Goal: Task Accomplishment & Management: Use online tool/utility

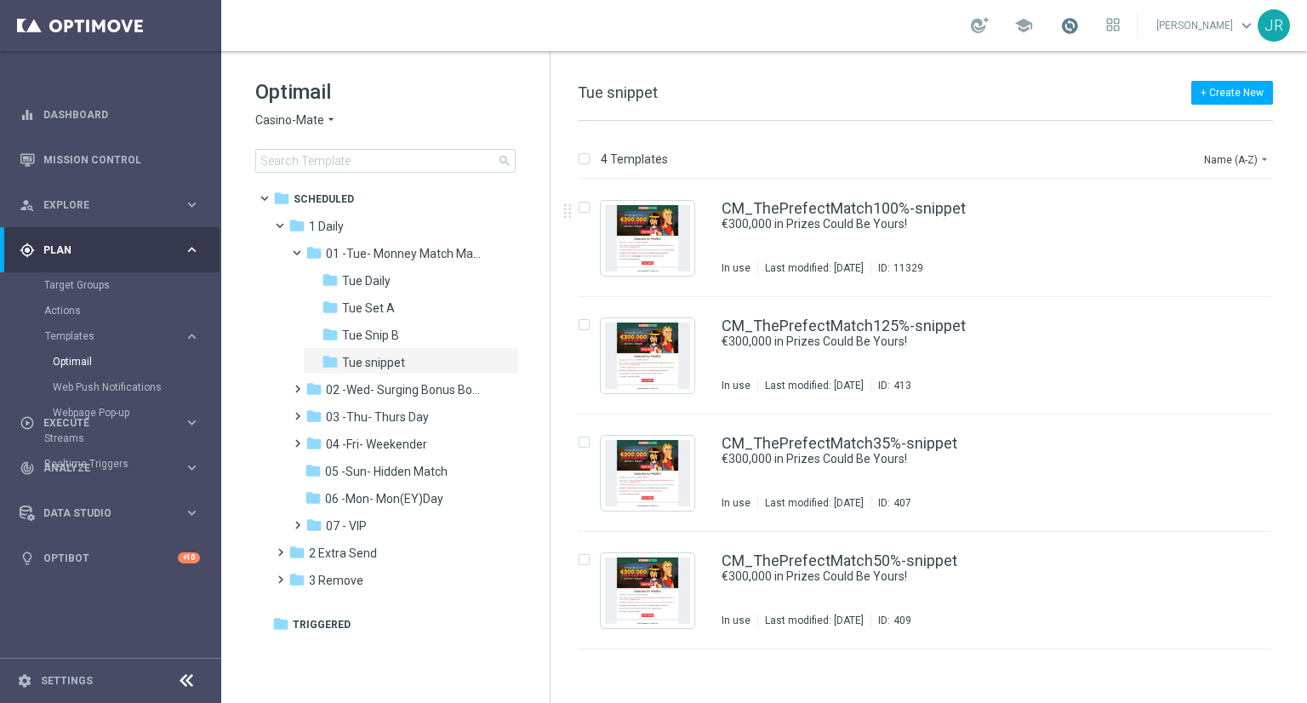
click at [1079, 29] on span at bounding box center [1069, 25] width 19 height 19
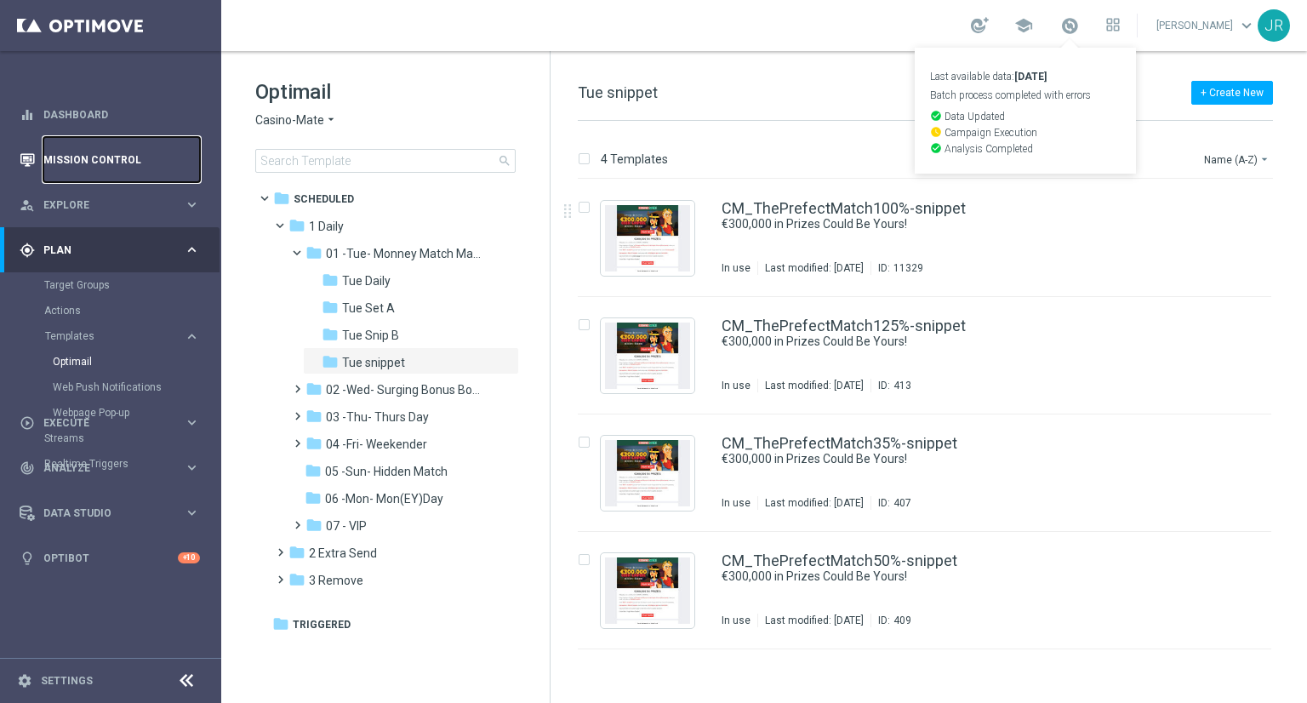
click at [75, 163] on link "Mission Control" at bounding box center [121, 159] width 157 height 45
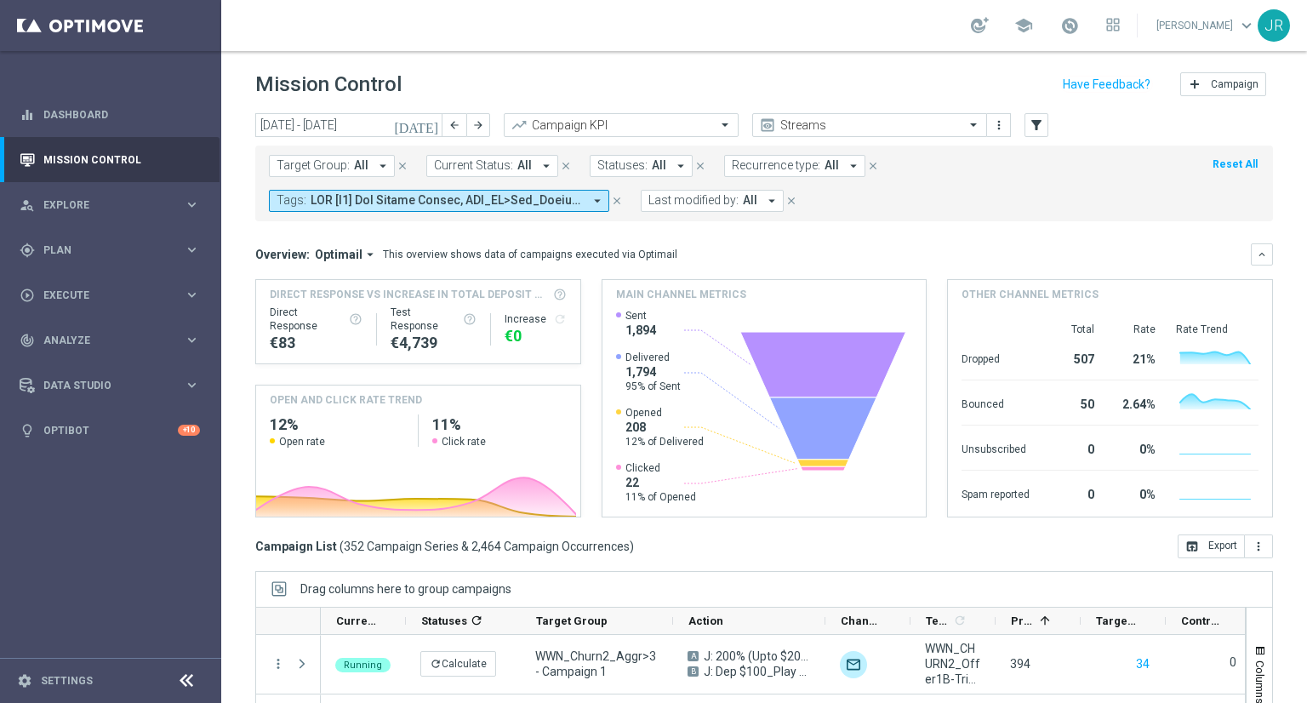
click at [1092, 10] on div "school Judith Ratau keyboard_arrow_down JR" at bounding box center [763, 25] width 1085 height 51
click at [1079, 21] on span at bounding box center [1069, 25] width 19 height 19
click at [1079, 28] on span at bounding box center [1069, 25] width 19 height 19
click at [1080, 28] on link at bounding box center [1069, 26] width 22 height 27
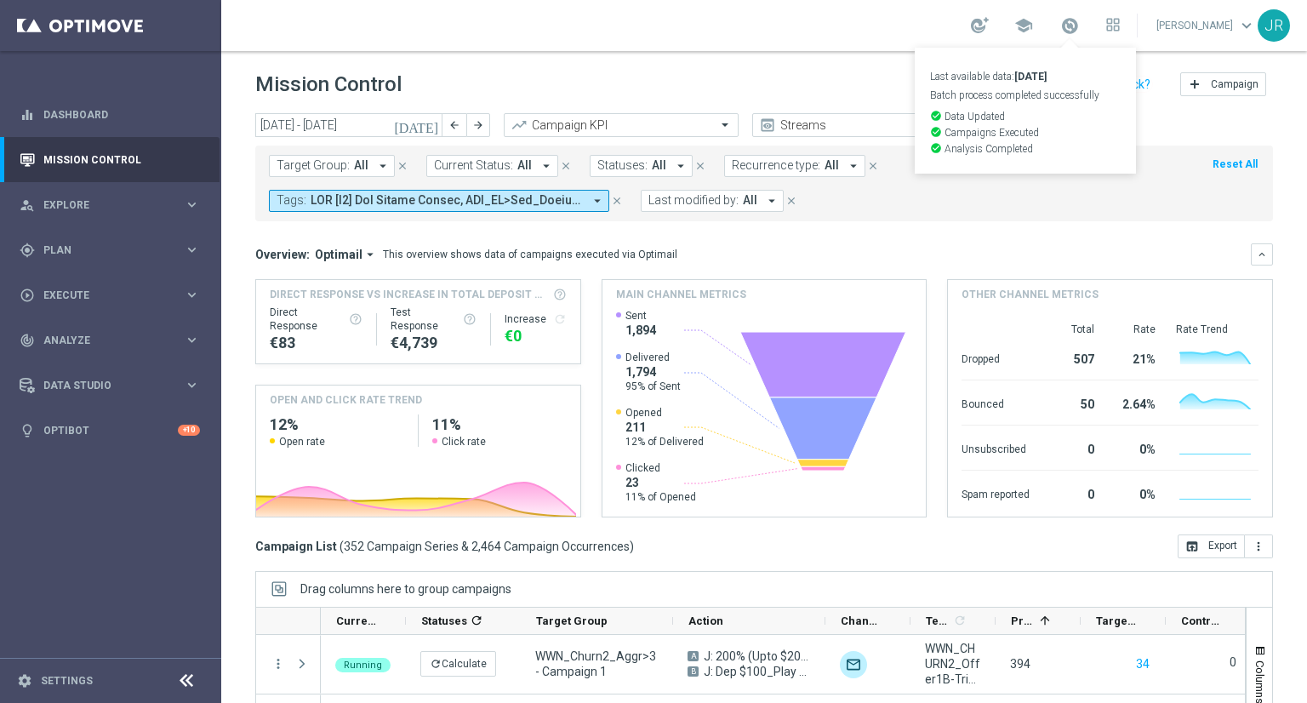
click at [432, 130] on icon "[DATE]" at bounding box center [417, 124] width 46 height 15
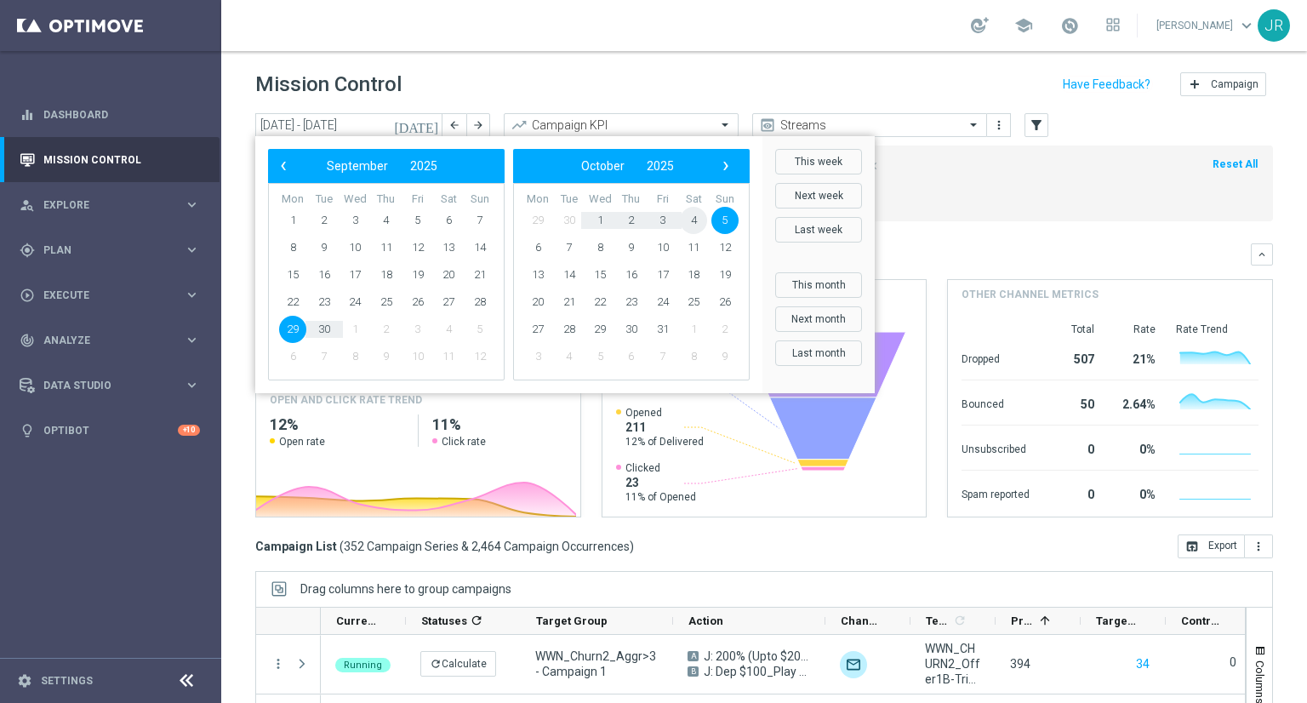
click at [691, 219] on span "4" at bounding box center [693, 220] width 27 height 27
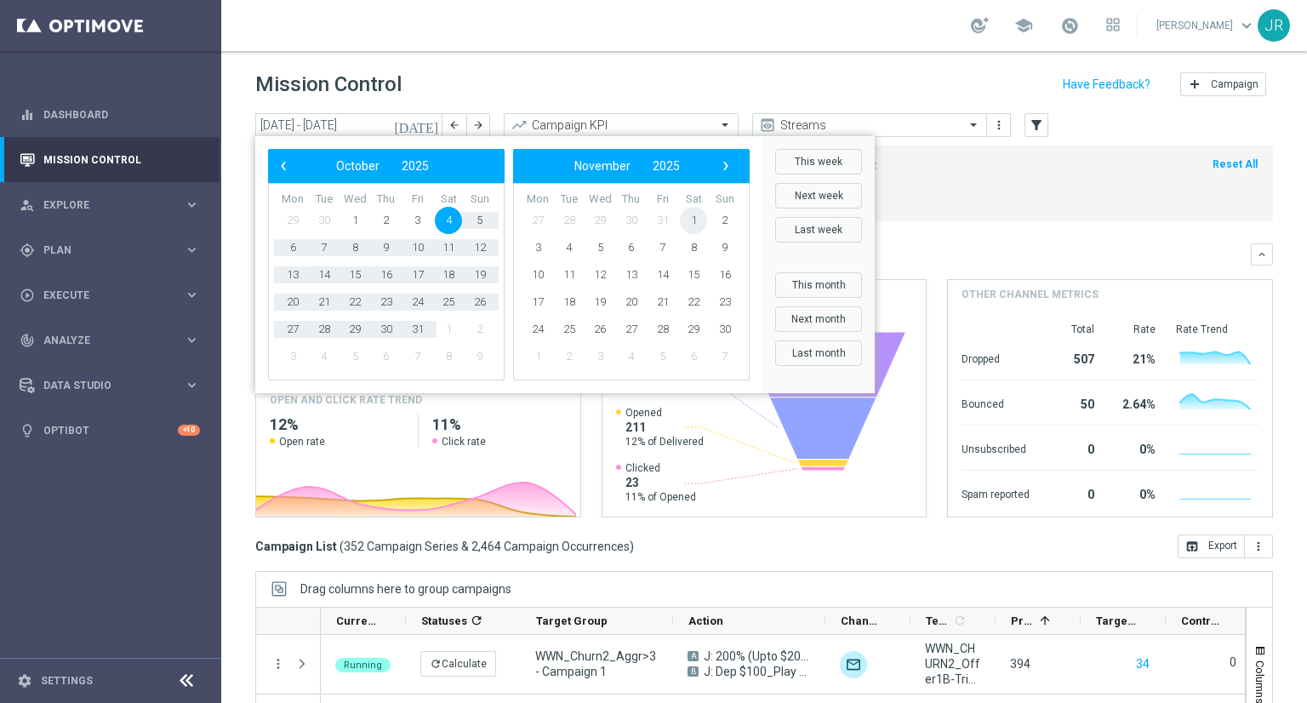
click at [691, 219] on span "1" at bounding box center [693, 220] width 27 height 27
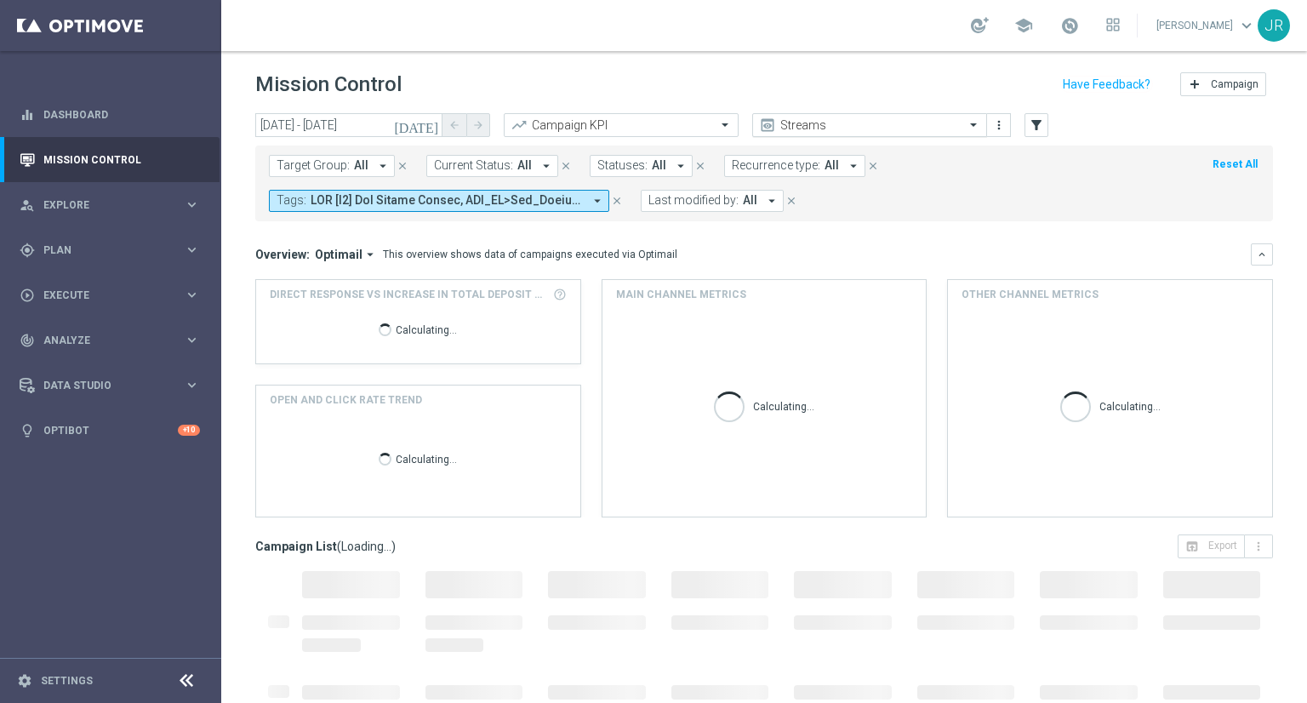
click at [979, 122] on span at bounding box center [975, 124] width 21 height 14
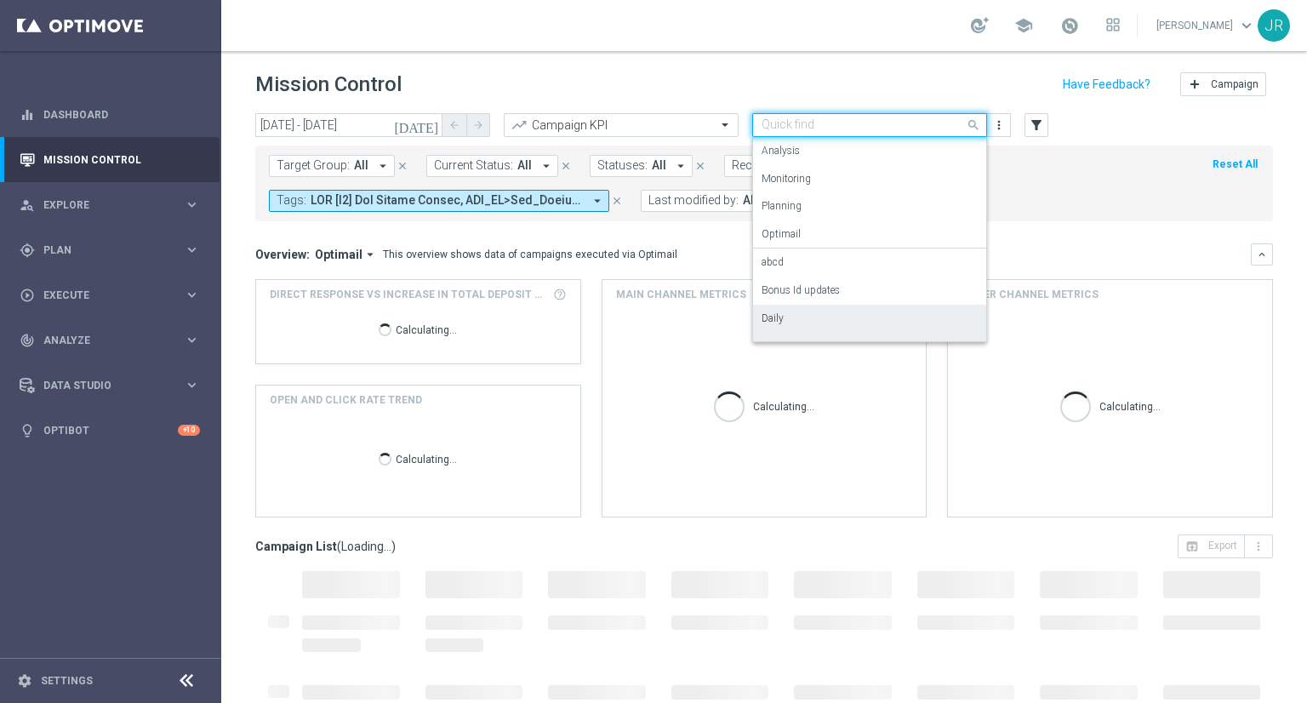
click at [774, 312] on label "Daily" at bounding box center [772, 318] width 22 height 14
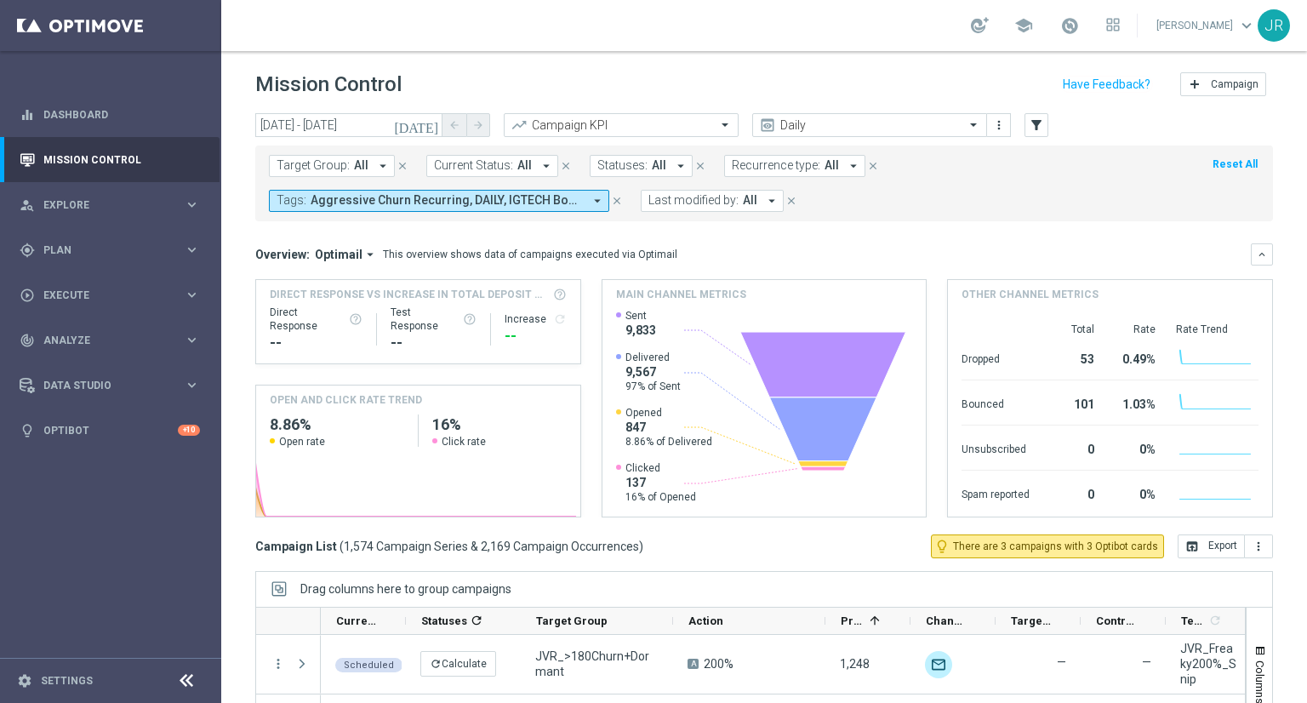
click at [430, 134] on button "[DATE]" at bounding box center [416, 126] width 51 height 26
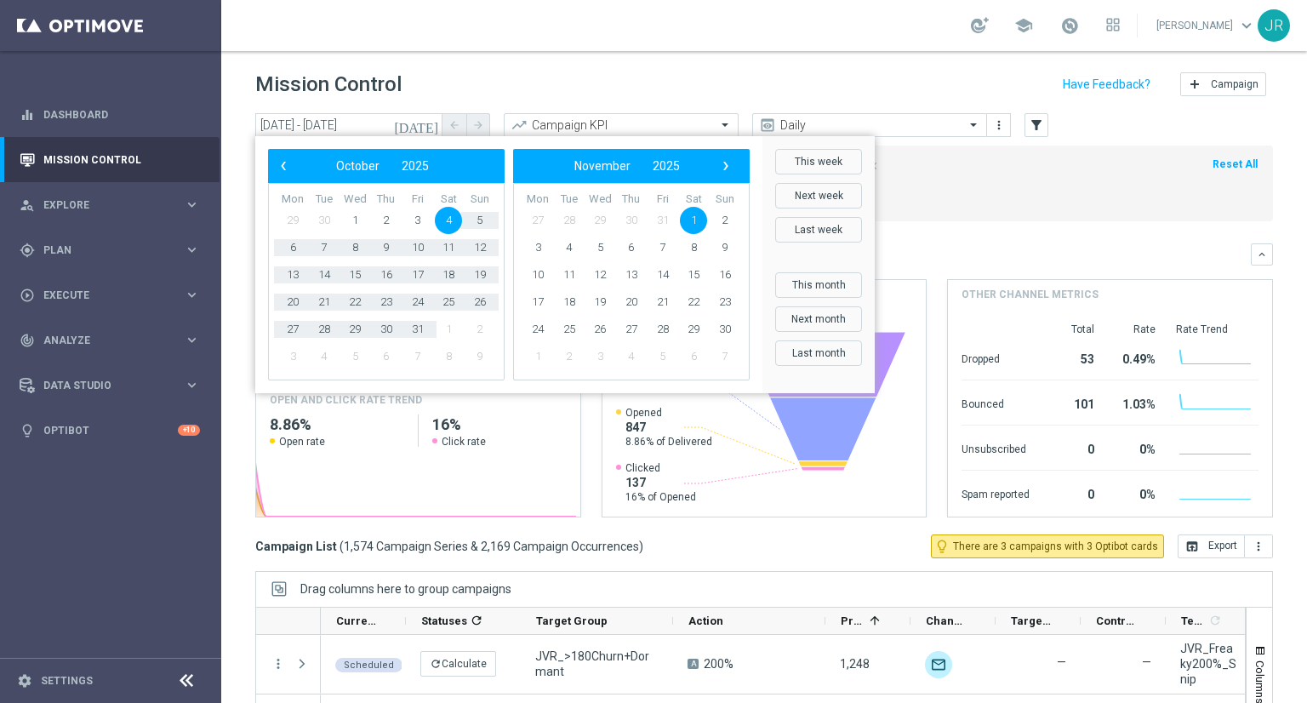
click at [447, 213] on span "4" at bounding box center [448, 220] width 27 height 27
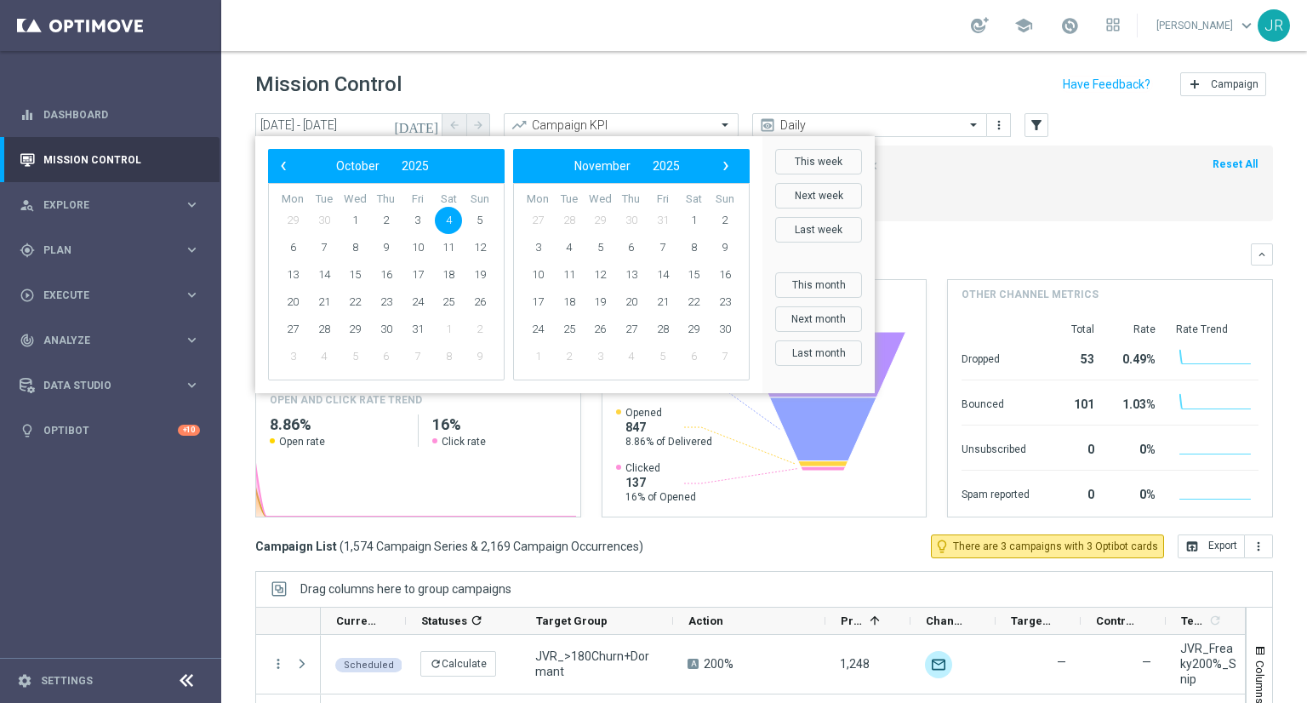
click at [447, 213] on span "4" at bounding box center [448, 220] width 27 height 27
type input "04 Oct 2025 - 04 Oct 2025"
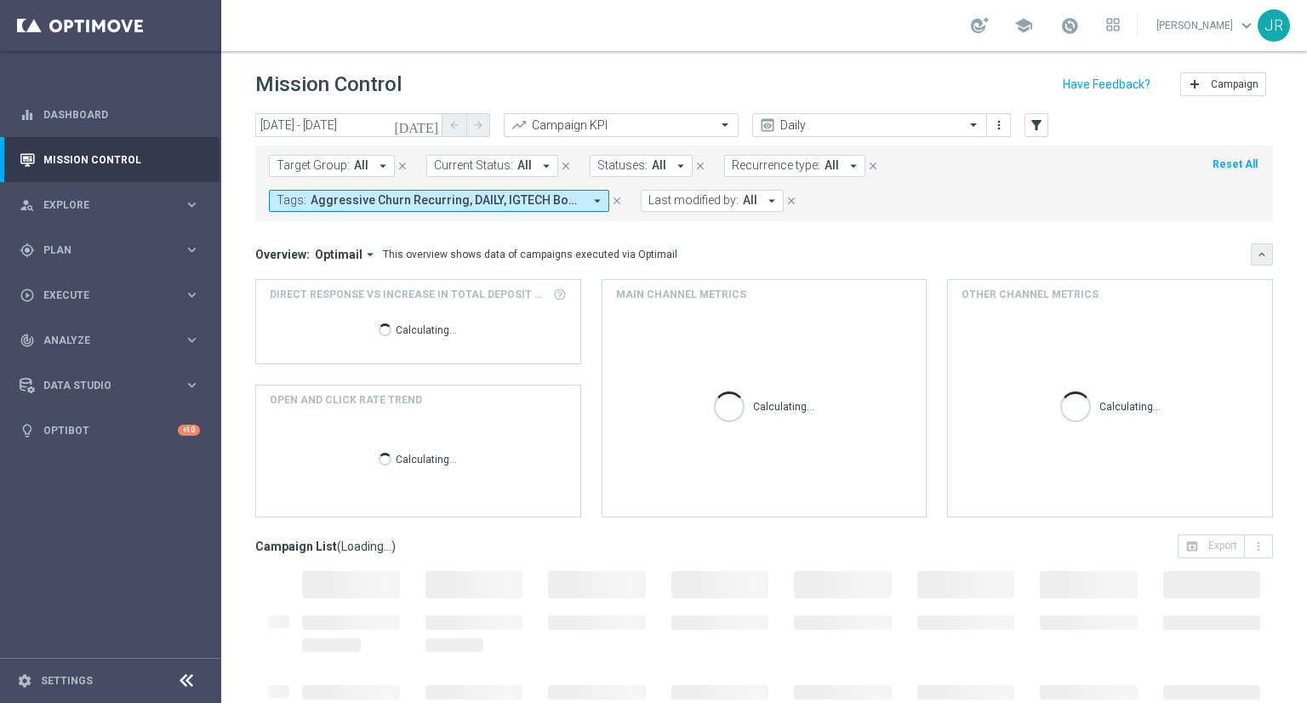
drag, startPoint x: 1245, startPoint y: 259, endPoint x: 1228, endPoint y: 272, distance: 22.0
click at [1256, 259] on icon "keyboard_arrow_down" at bounding box center [1262, 254] width 12 height 12
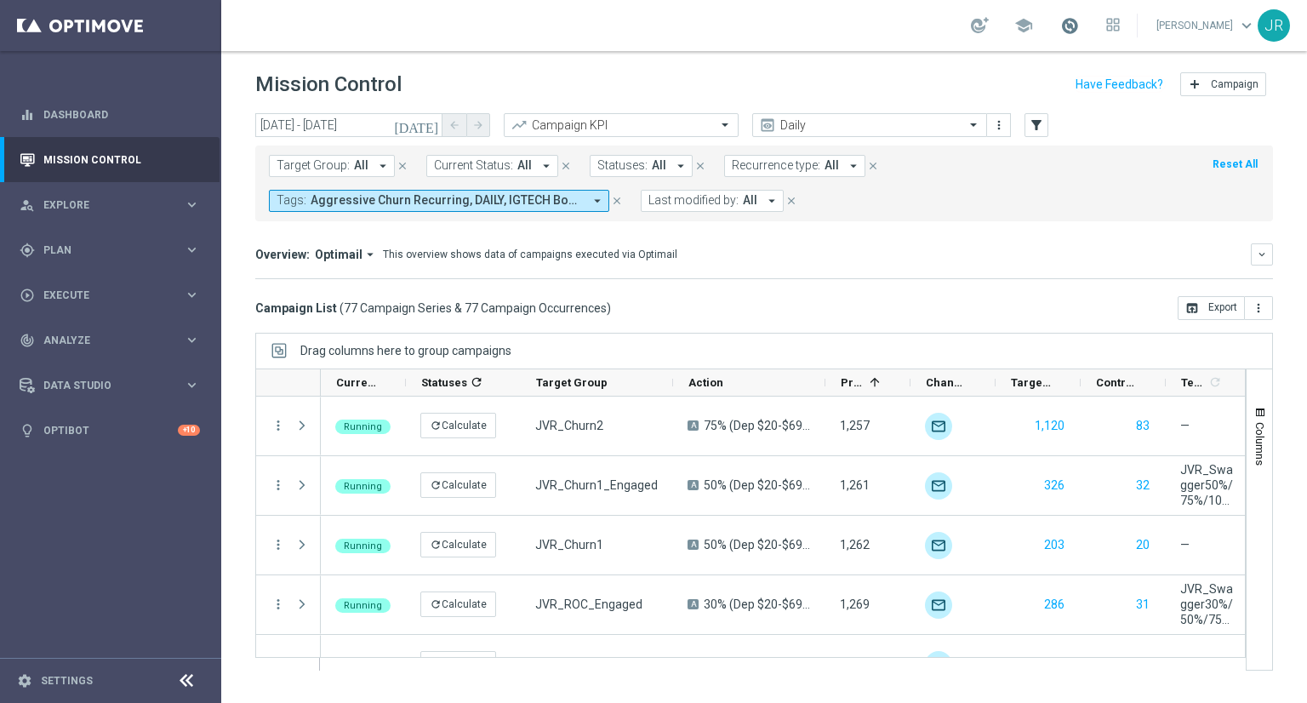
click at [1079, 20] on span at bounding box center [1069, 25] width 19 height 19
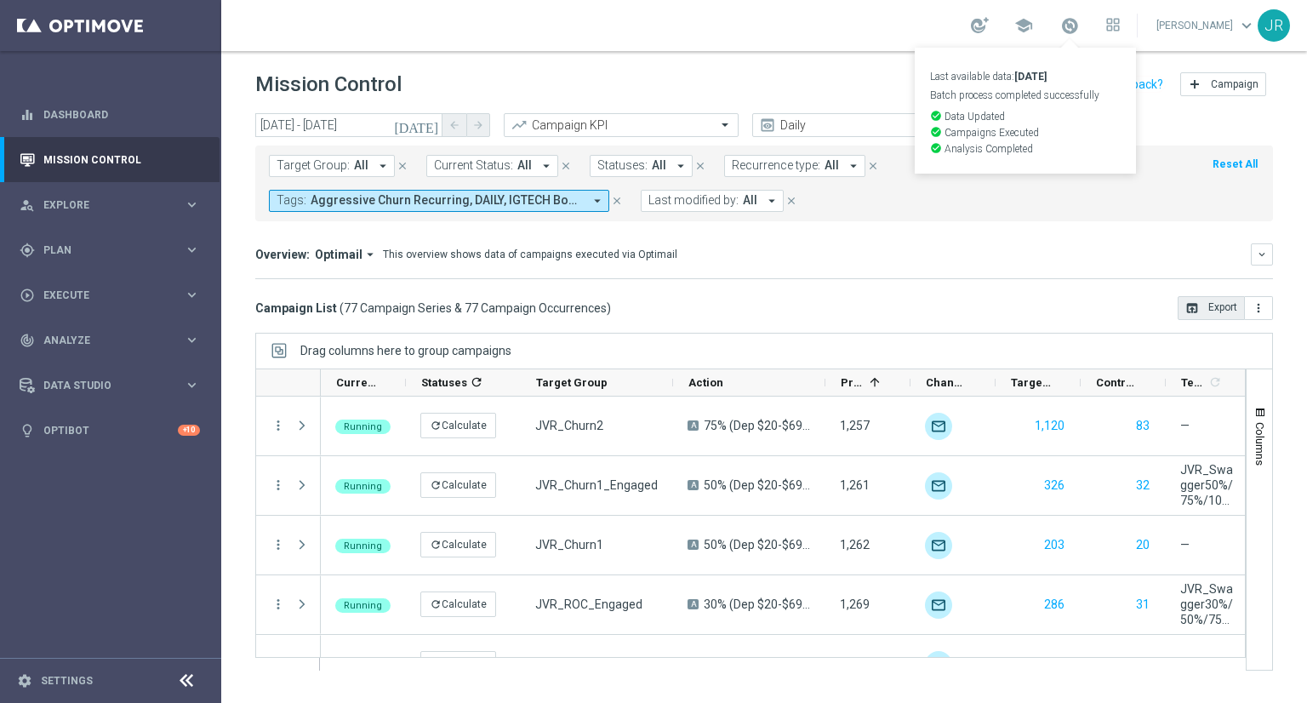
click at [1190, 314] on button "open_in_browser Export" at bounding box center [1210, 308] width 67 height 24
